Goal: Transaction & Acquisition: Book appointment/travel/reservation

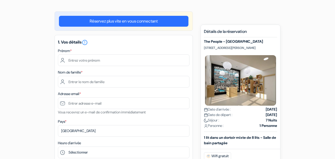
scroll to position [52, 0]
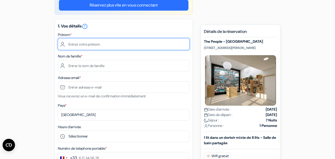
click at [116, 44] on input "text" at bounding box center [124, 44] width 132 height 12
type input "[PERSON_NAME]"
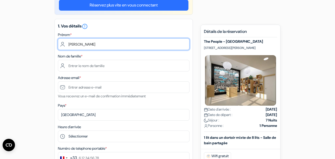
click at [95, 43] on input "[PERSON_NAME]" at bounding box center [124, 44] width 132 height 12
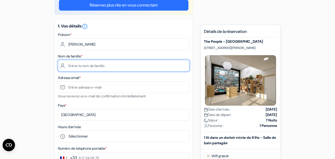
type input "SANTAMARIA"
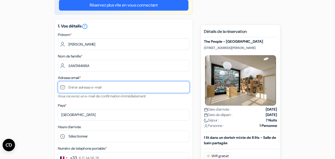
type input "[PERSON_NAME][EMAIL_ADDRESS][DOMAIN_NAME]"
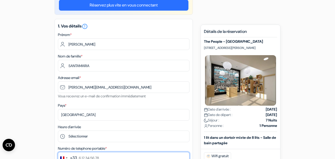
type input "0634529955"
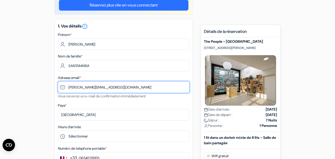
click at [98, 87] on input "[PERSON_NAME][EMAIL_ADDRESS][DOMAIN_NAME]" at bounding box center [124, 87] width 132 height 12
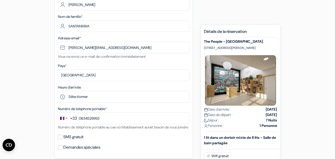
scroll to position [104, 0]
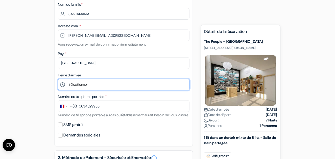
click at [88, 85] on select "Sélectionner 1:00 2:00 3:00 4:00 5:00 6:00 7:00 8:00 9:00 10:00 11:00 12:00 13:…" at bounding box center [124, 85] width 132 height 12
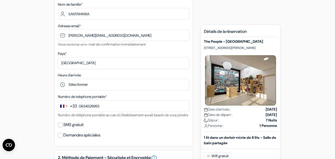
click at [51, 85] on div "add_box The People - [GEOGRAPHIC_DATA] [STREET_ADDRESS][PERSON_NAME] done done …" at bounding box center [167, 133] width 295 height 378
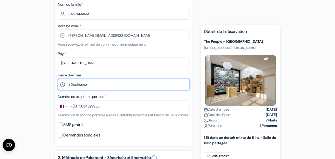
click at [74, 85] on select "Sélectionner 1:00 2:00 3:00 4:00 5:00 6:00 7:00 8:00 9:00 10:00 11:00 12:00 13:…" at bounding box center [124, 85] width 132 height 12
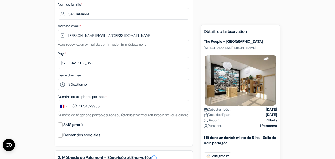
click at [41, 67] on div "add_box The People - [GEOGRAPHIC_DATA] [STREET_ADDRESS][PERSON_NAME] done done …" at bounding box center [167, 133] width 295 height 378
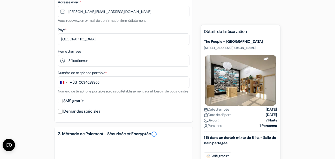
scroll to position [155, 0]
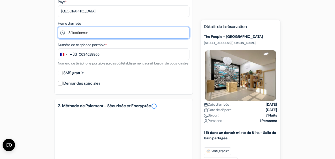
click at [81, 28] on select "Sélectionner 1:00 2:00 3:00 4:00 5:00 6:00 7:00 8:00 9:00 10:00 11:00 12:00 13:…" at bounding box center [124, 33] width 132 height 12
select select "12"
click at [58, 27] on select "Sélectionner 1:00 2:00 3:00 4:00 5:00 6:00 7:00 8:00 9:00 10:00 11:00 12:00 13:…" at bounding box center [124, 33] width 132 height 12
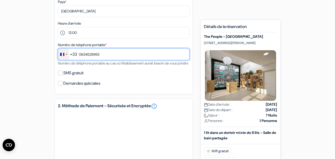
drag, startPoint x: 102, startPoint y: 54, endPoint x: 69, endPoint y: 54, distance: 33.1
click at [69, 54] on div "+33 244 results found No results found [GEOGRAPHIC_DATA] +93 [GEOGRAPHIC_DATA] …" at bounding box center [124, 54] width 132 height 12
type input "0758908293"
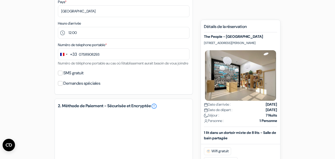
click at [12, 87] on form "Départ add_box The People - [GEOGRAPHIC_DATA] [STREET_ADDRESS][PERSON_NAME] The…" at bounding box center [167, 60] width 335 height 393
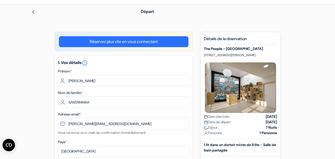
scroll to position [0, 0]
